Goal: Obtain resource: Download file/media

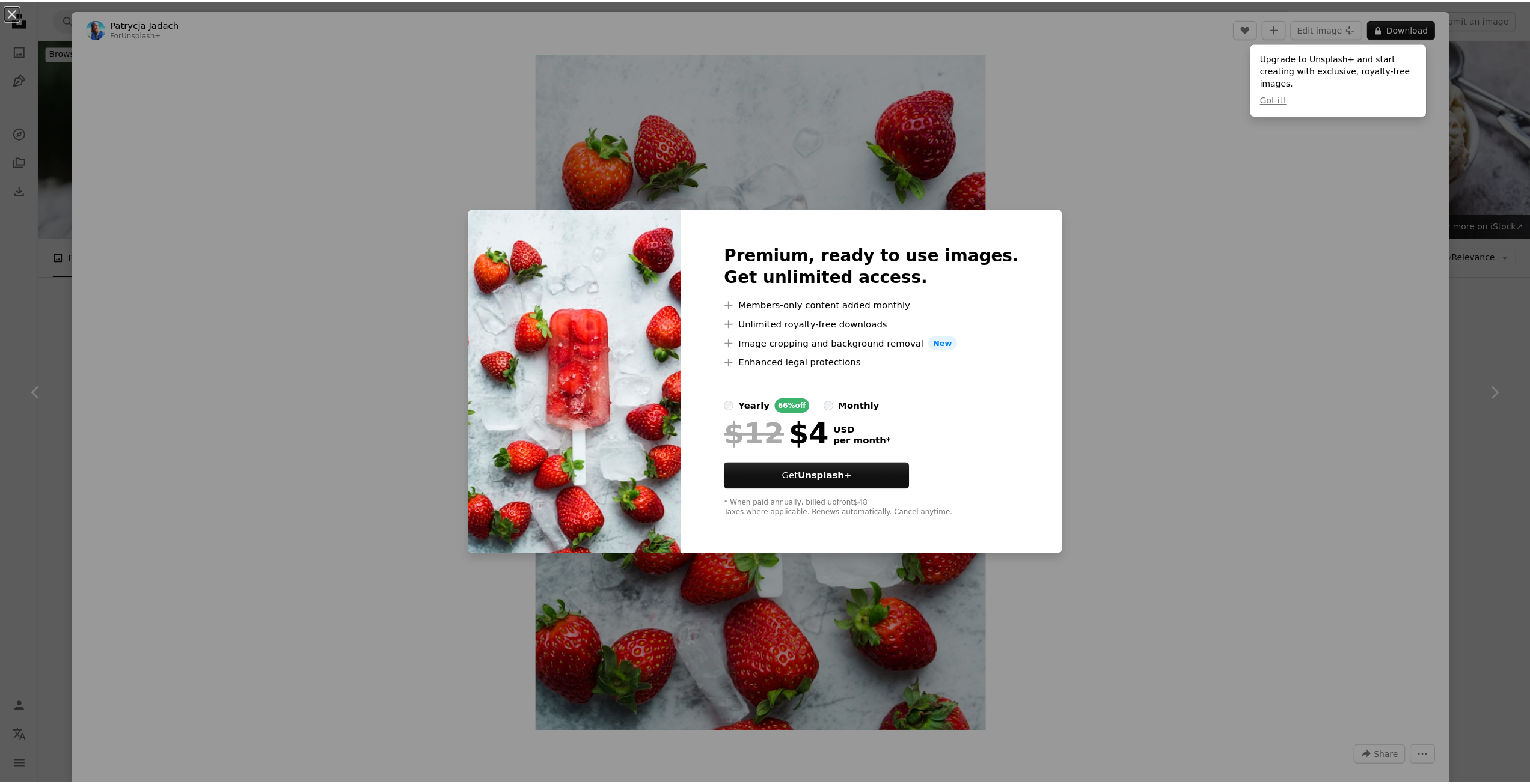
scroll to position [7753, 0]
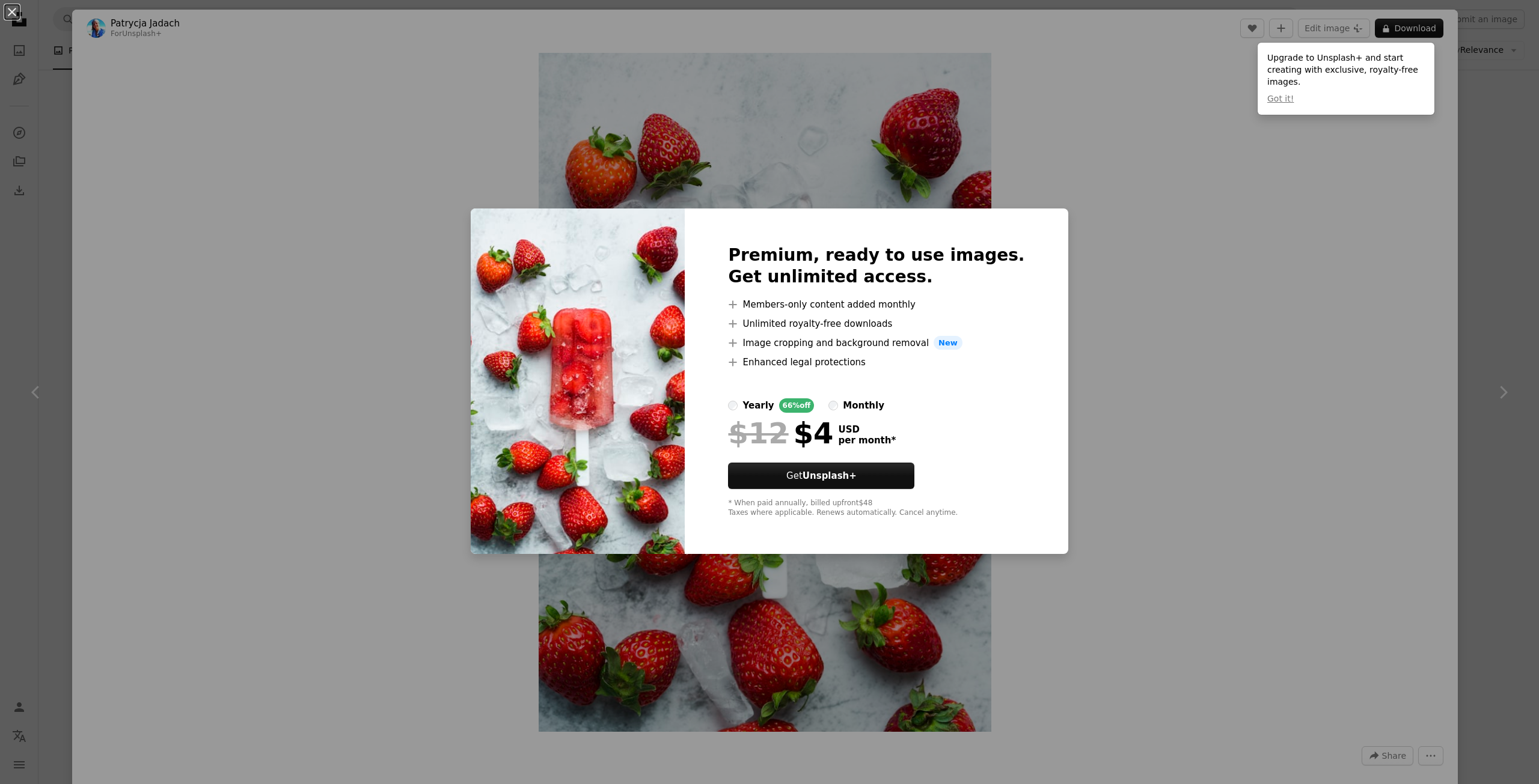
click at [1130, 294] on div "An X shape Premium, ready to use images. Get unlimited access. A plus sign Memb…" at bounding box center [769, 392] width 1539 height 784
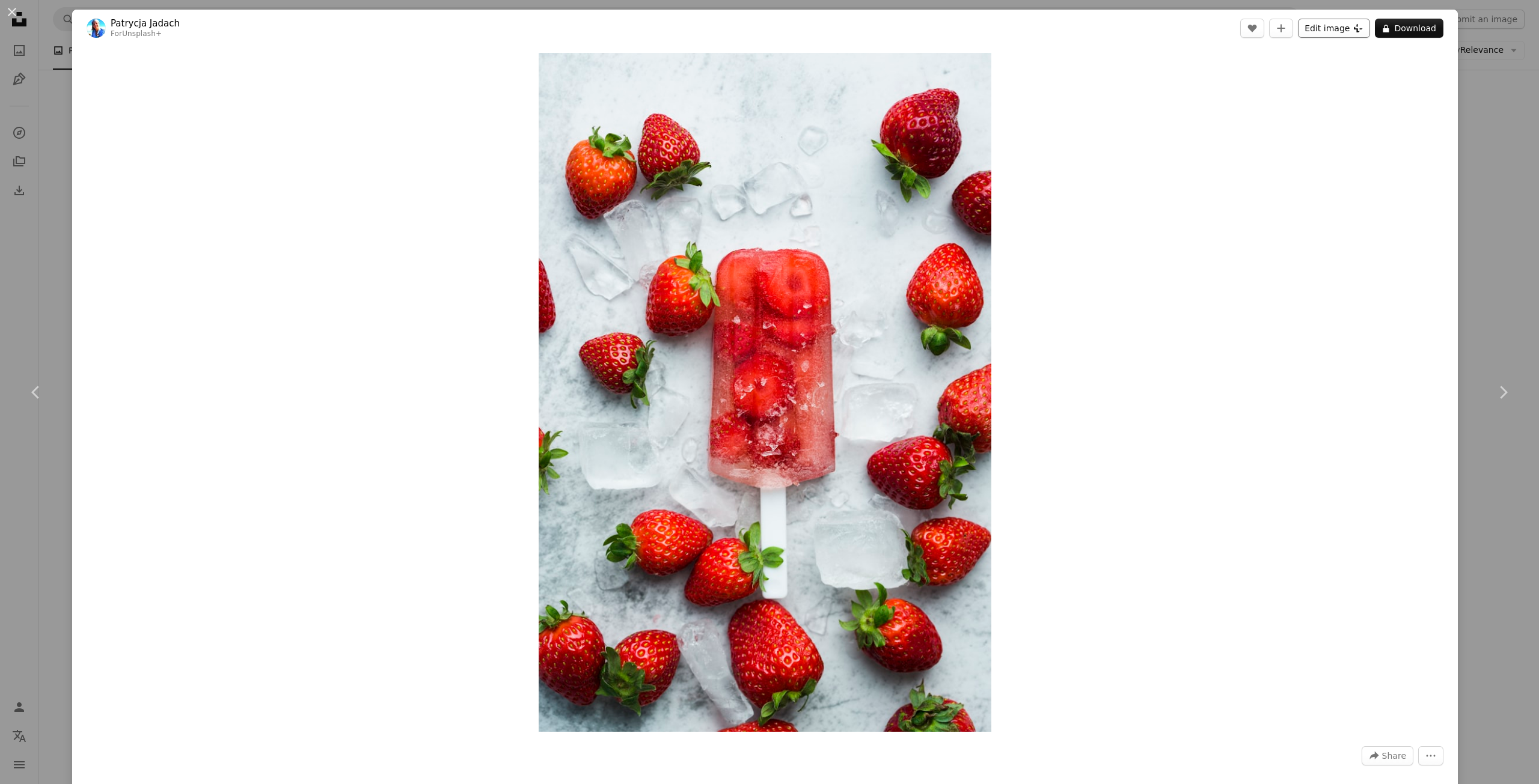
click at [1331, 29] on button "Edit image Plus sign for Unsplash+" at bounding box center [1334, 28] width 72 height 19
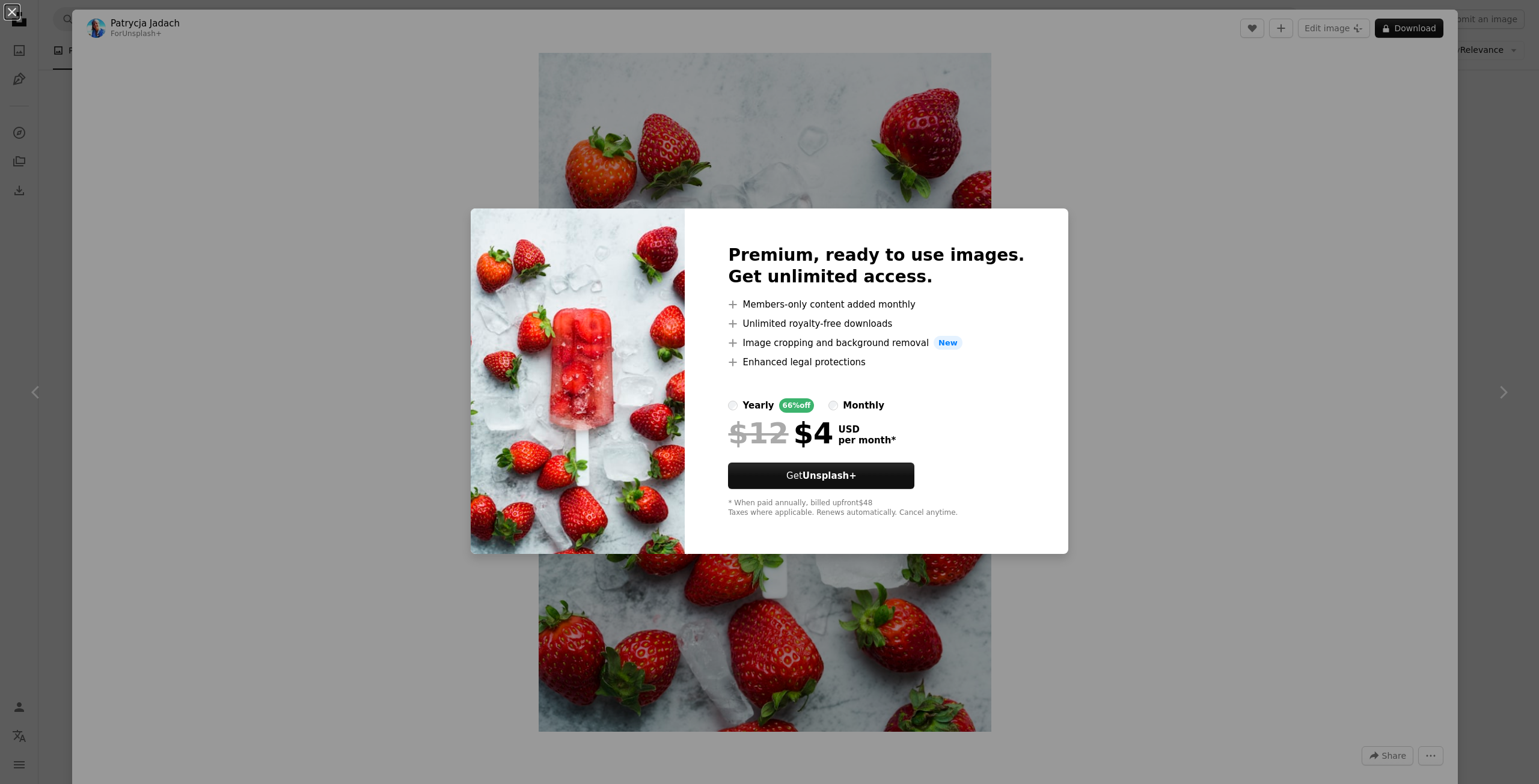
click at [1169, 264] on div "An X shape Premium, ready to use images. Get unlimited access. A plus sign Memb…" at bounding box center [769, 392] width 1539 height 784
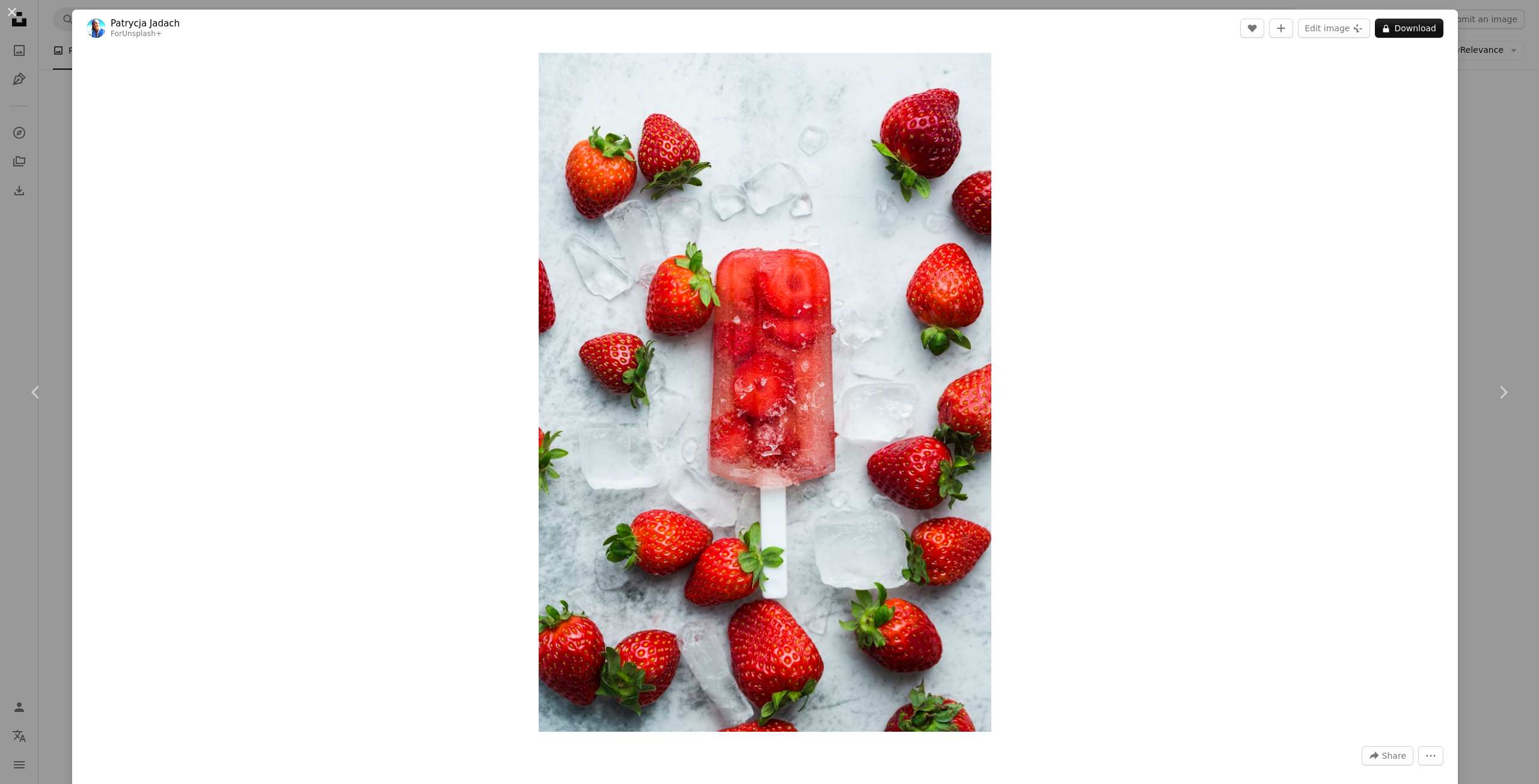
drag, startPoint x: 802, startPoint y: 350, endPoint x: 1097, endPoint y: 351, distance: 295.0
click at [1097, 351] on div "Zoom in" at bounding box center [765, 392] width 1386 height 691
click at [5, 19] on button "An X shape" at bounding box center [12, 12] width 14 height 14
